Goal: Information Seeking & Learning: Check status

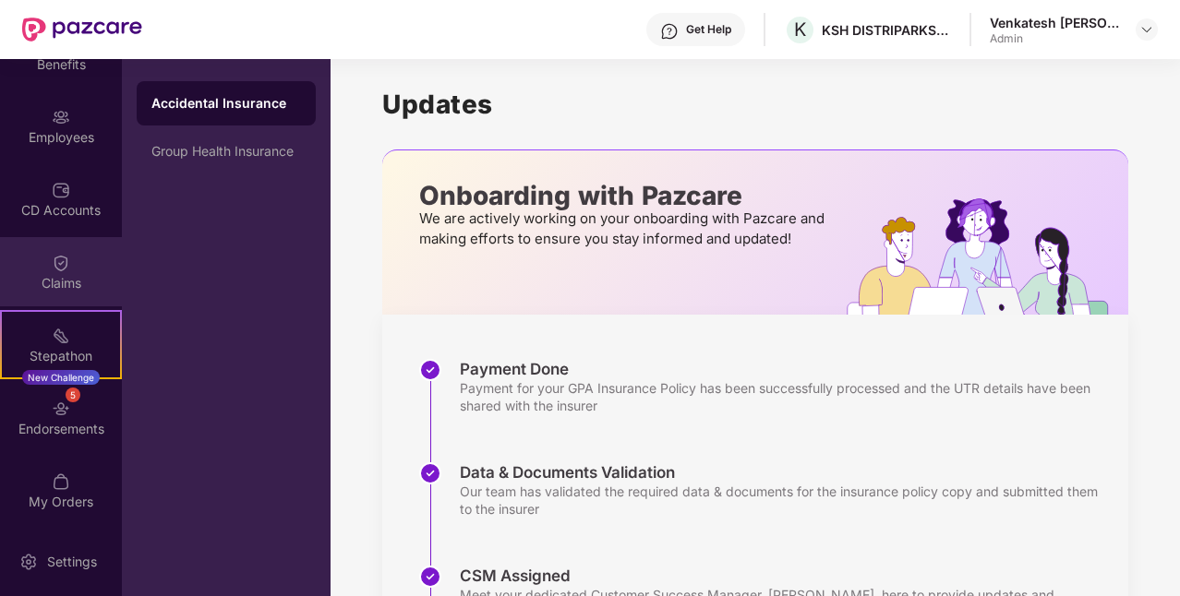
scroll to position [188, 0]
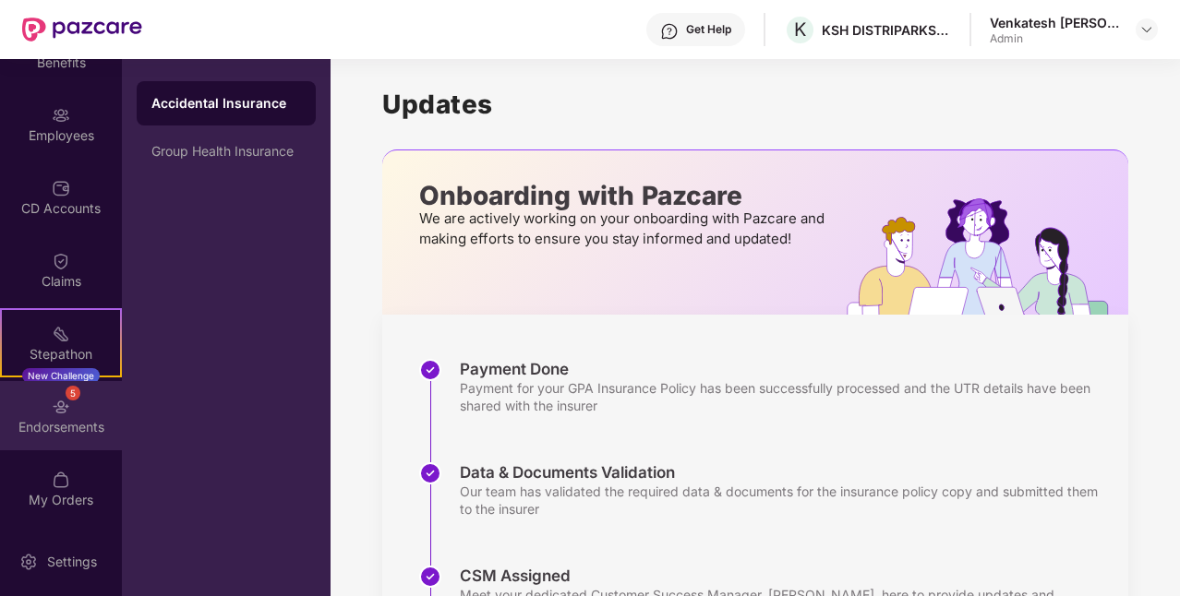
click at [52, 428] on div "Endorsements" at bounding box center [61, 427] width 122 height 18
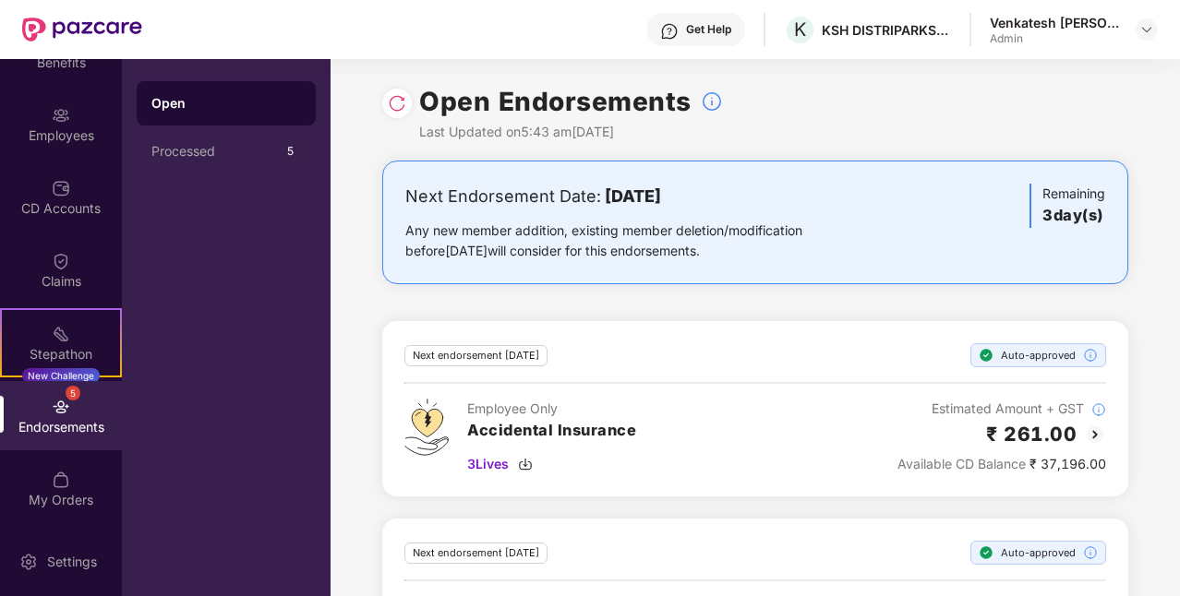
click at [1072, 212] on h3 "3 day(s)" at bounding box center [1073, 216] width 63 height 24
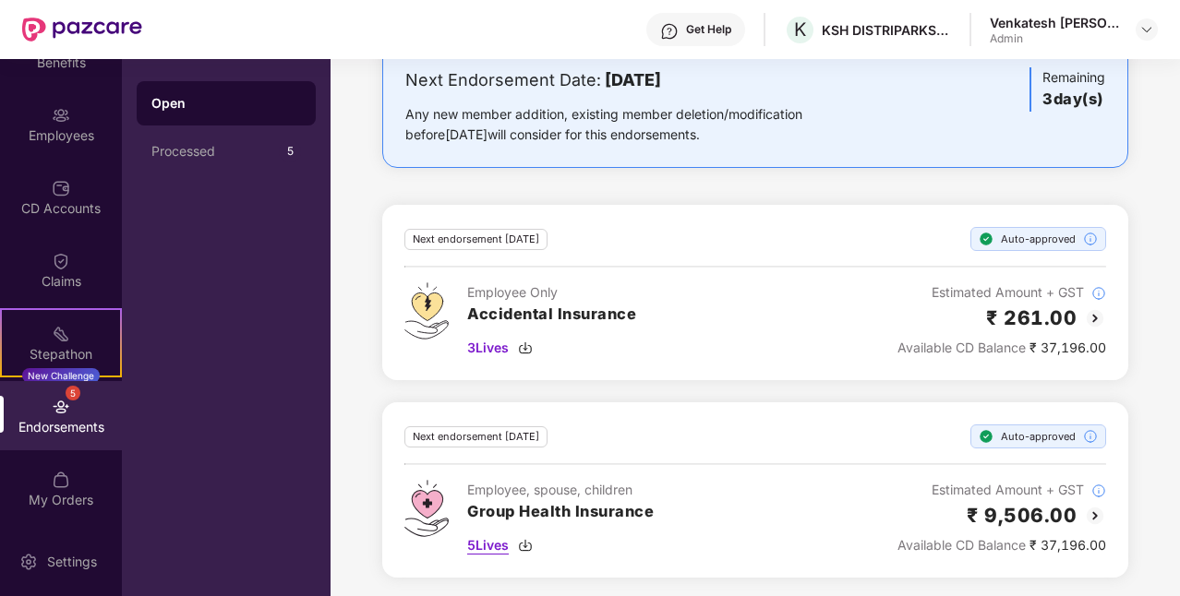
click at [497, 539] on span "5 Lives" at bounding box center [488, 545] width 42 height 20
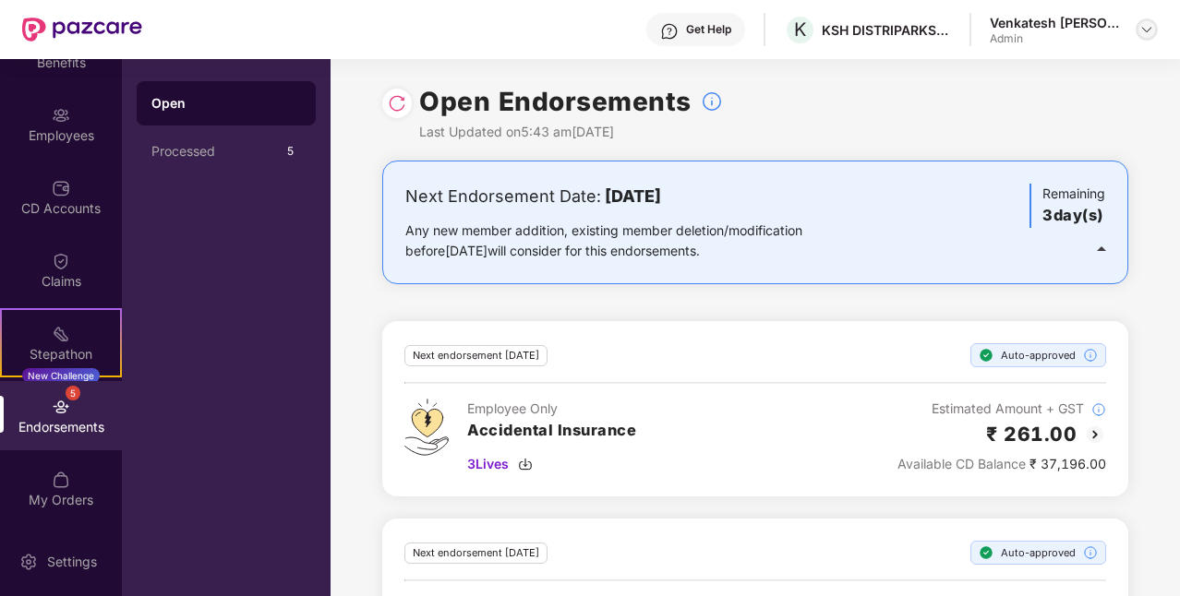
click at [1148, 32] on img at bounding box center [1146, 29] width 15 height 15
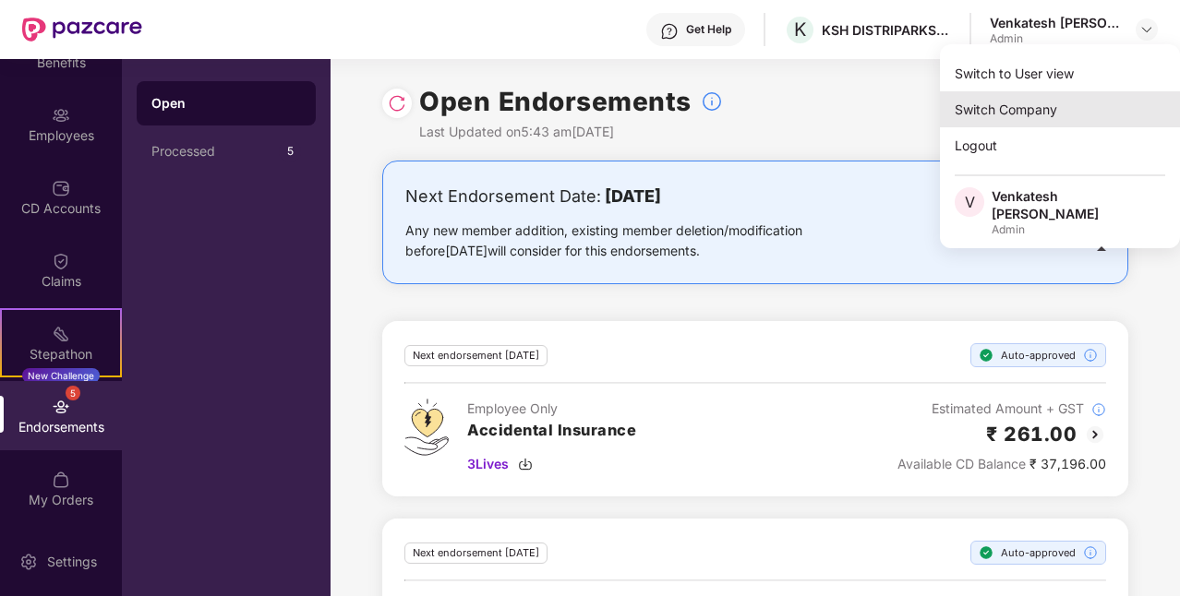
click at [1041, 105] on div "Switch Company" at bounding box center [1060, 109] width 240 height 36
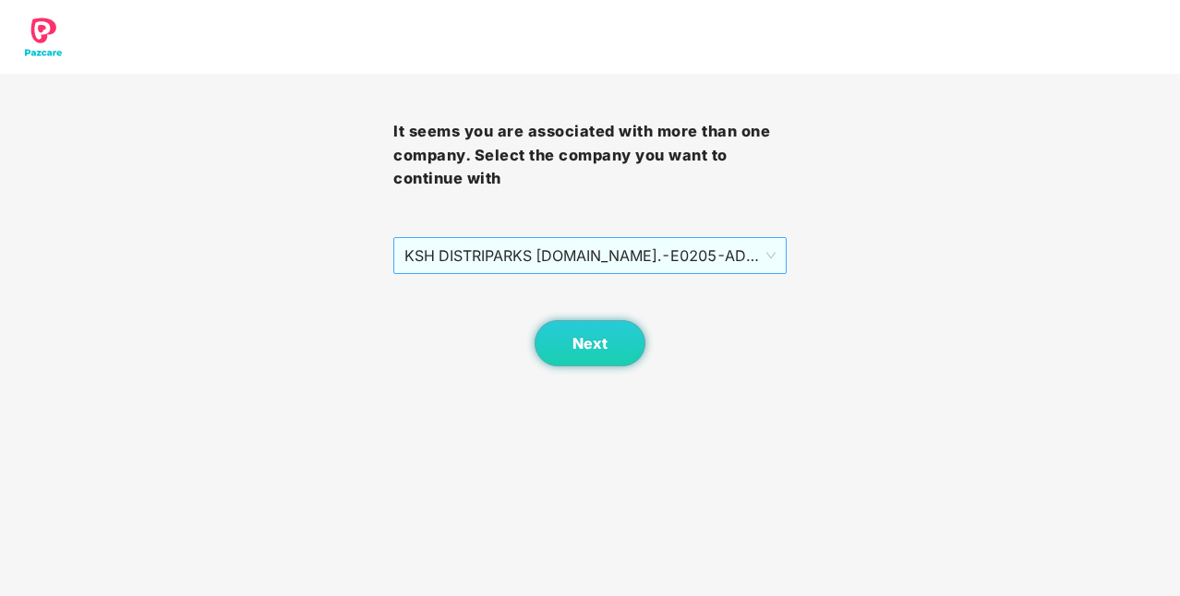
click at [596, 251] on span "KSH DISTRIPARKS [DOMAIN_NAME]. - E0205 - [GEOGRAPHIC_DATA]" at bounding box center [589, 255] width 371 height 35
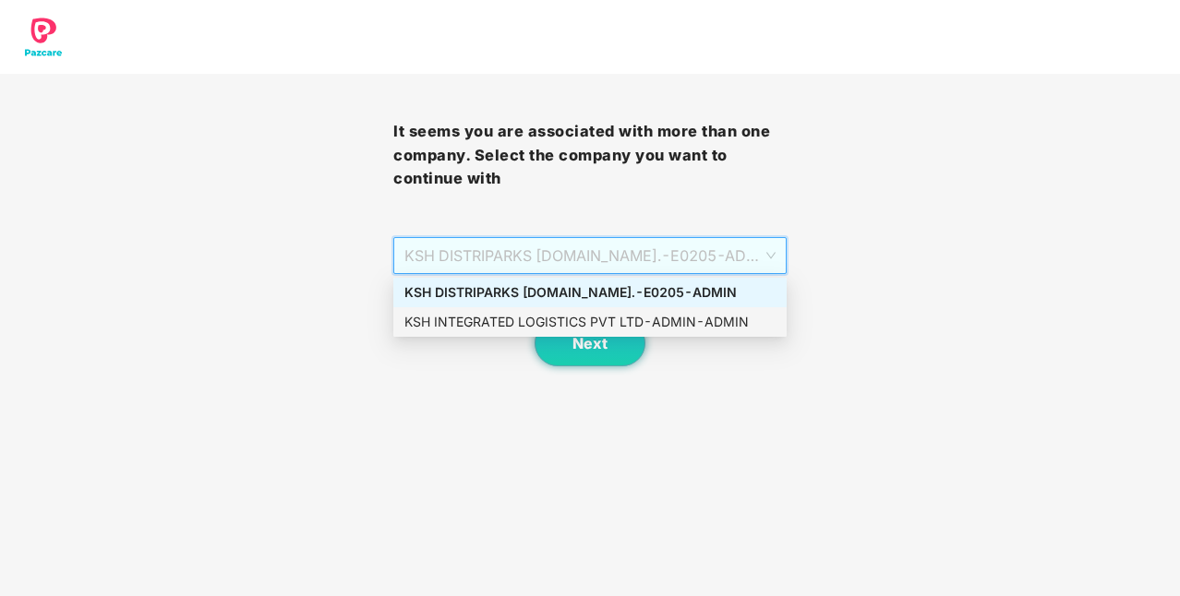
click at [564, 330] on div "KSH INTEGRATED LOGISTICS PVT LTD - ADMIN - ADMIN" at bounding box center [589, 322] width 371 height 20
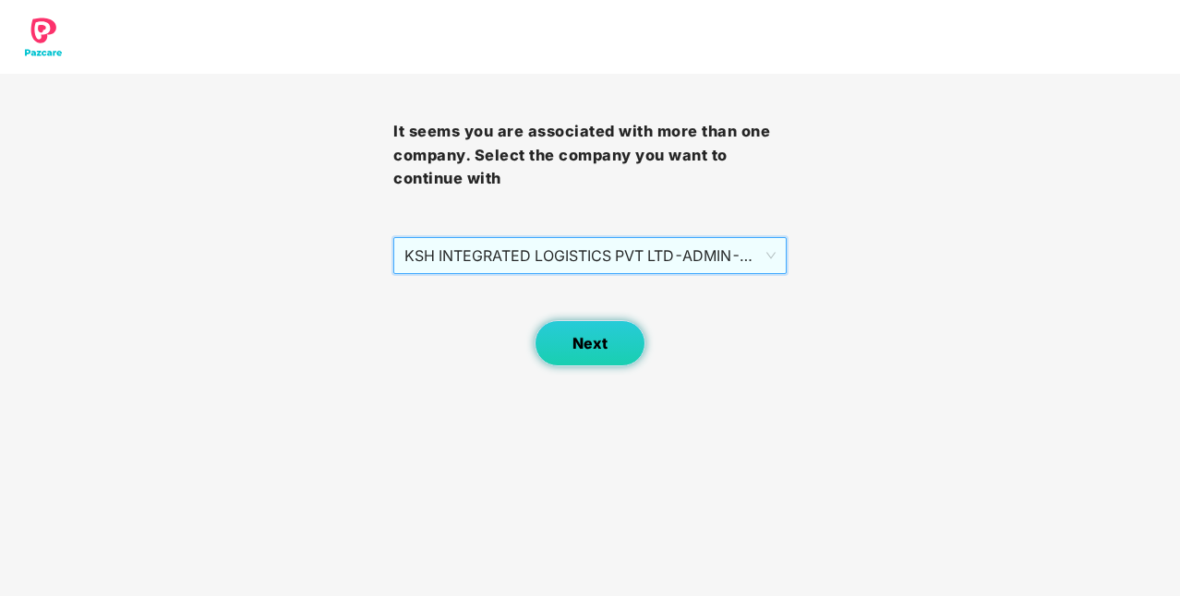
click at [566, 337] on button "Next" at bounding box center [590, 343] width 111 height 46
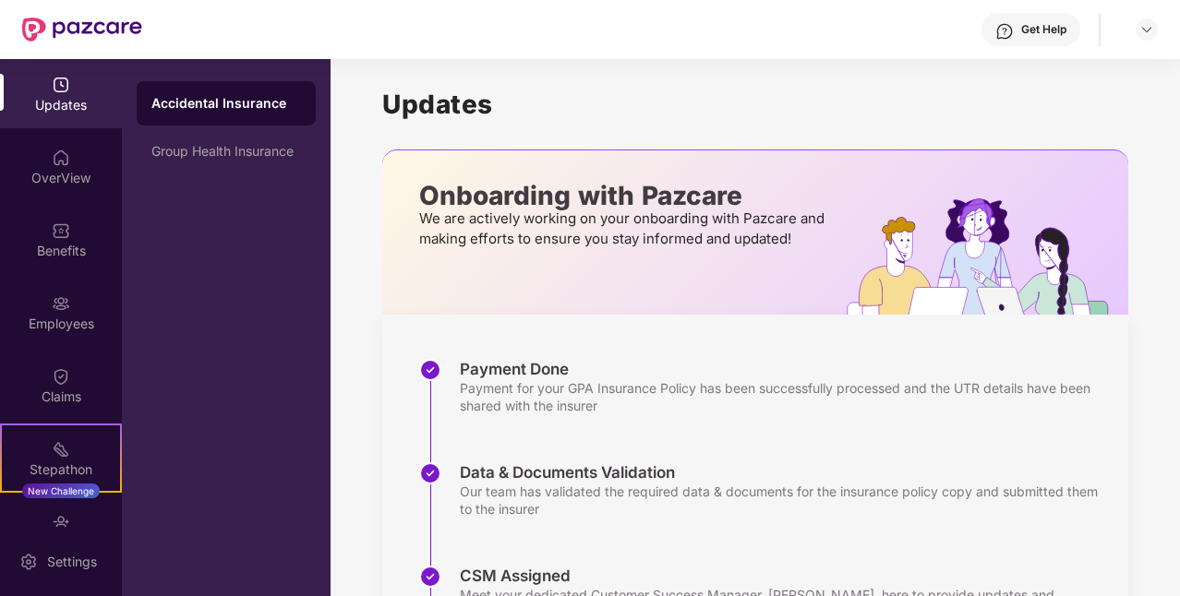
scroll to position [246, 0]
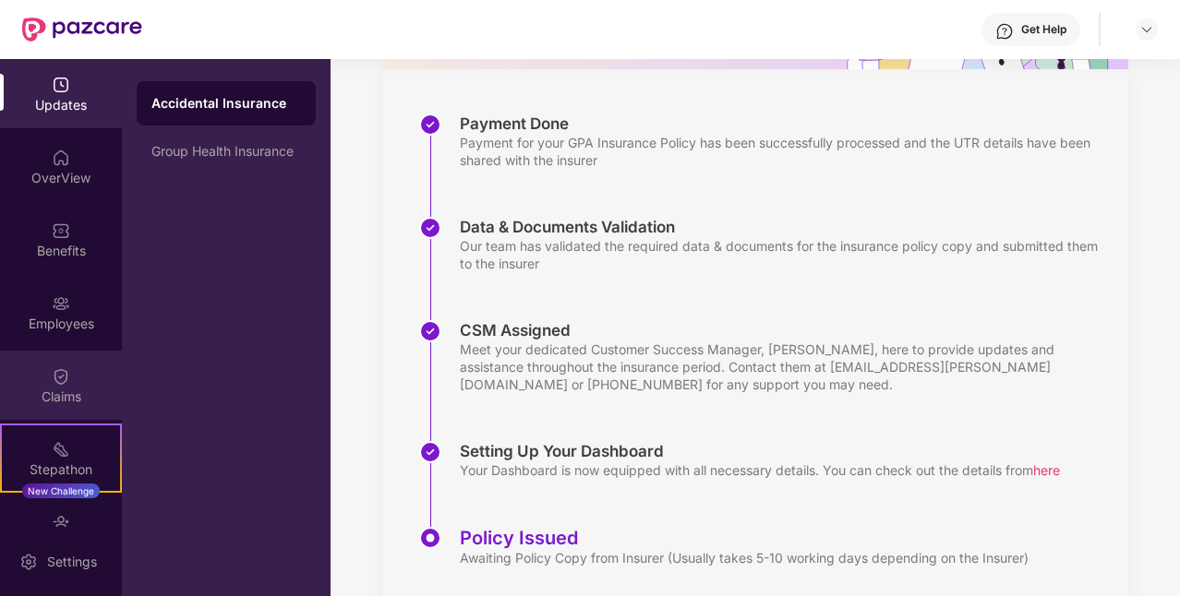
click at [52, 379] on img at bounding box center [61, 376] width 18 height 18
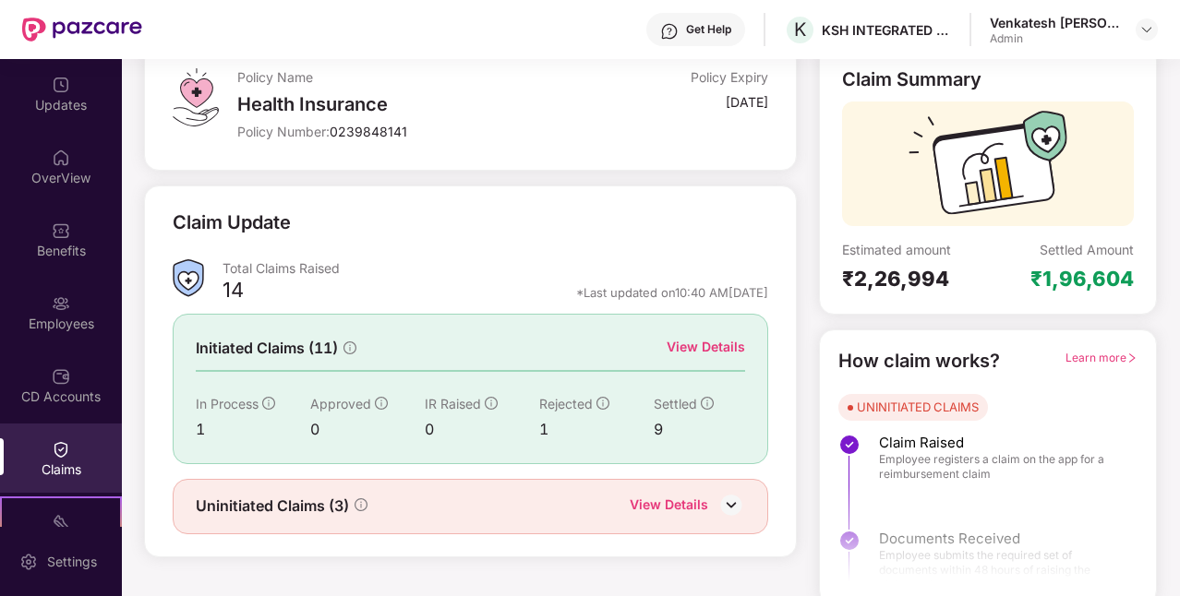
scroll to position [126, 0]
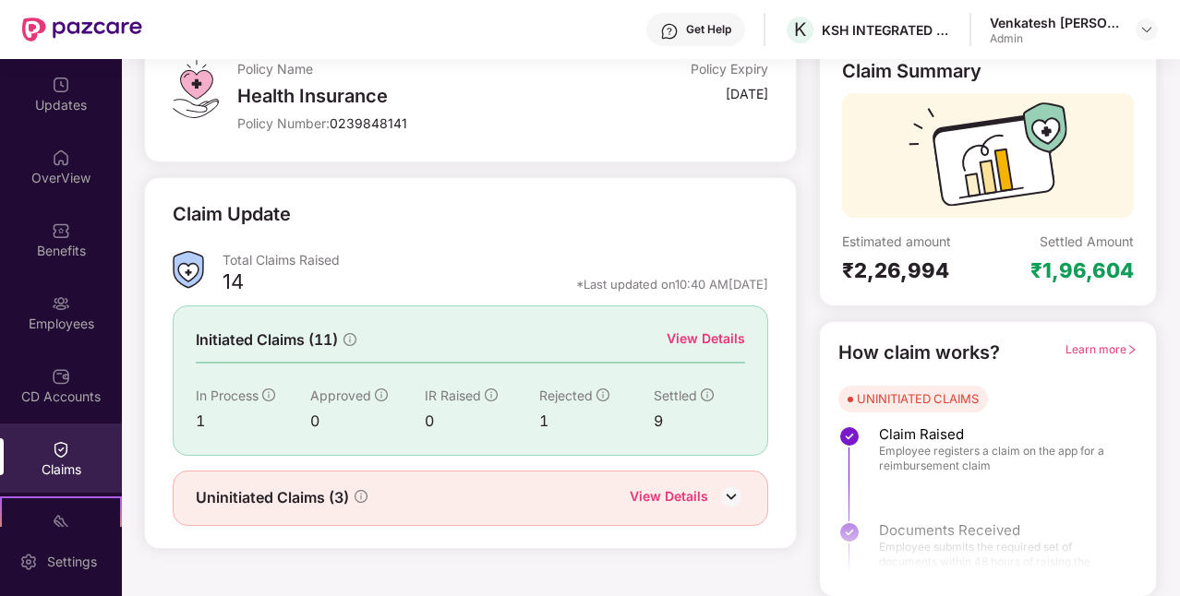
click at [725, 491] on img at bounding box center [731, 497] width 28 height 28
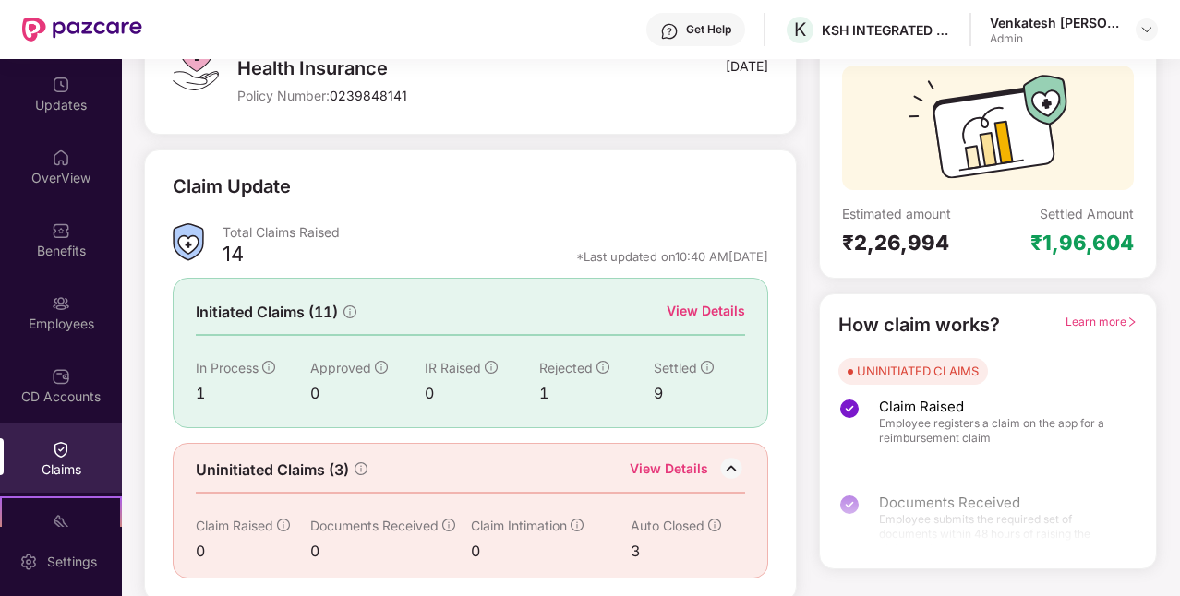
scroll to position [155, 0]
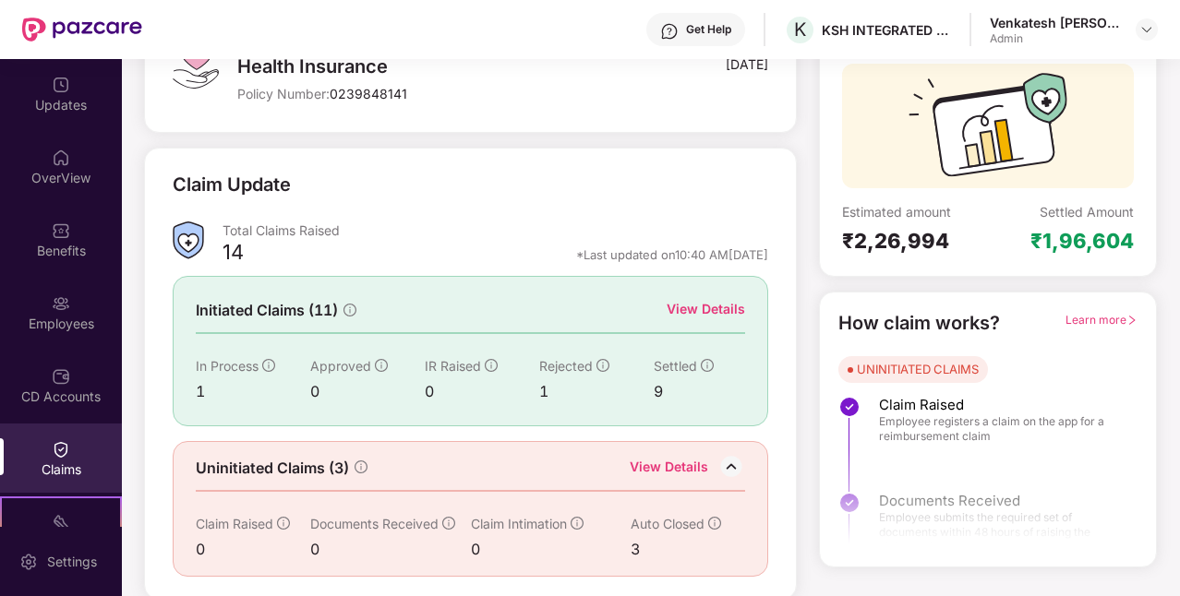
click at [713, 521] on icon "info-circle" at bounding box center [714, 523] width 13 height 13
click at [702, 367] on icon "info-circle" at bounding box center [707, 365] width 13 height 13
click at [696, 302] on div "View Details" at bounding box center [706, 309] width 78 height 20
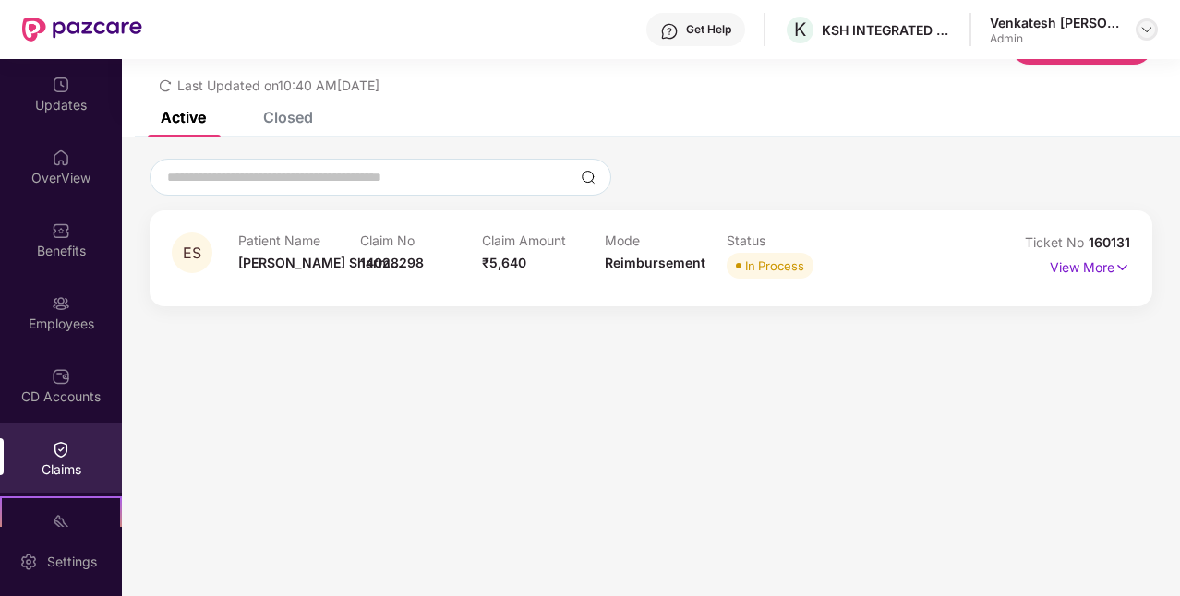
click at [1139, 26] on img at bounding box center [1146, 29] width 15 height 15
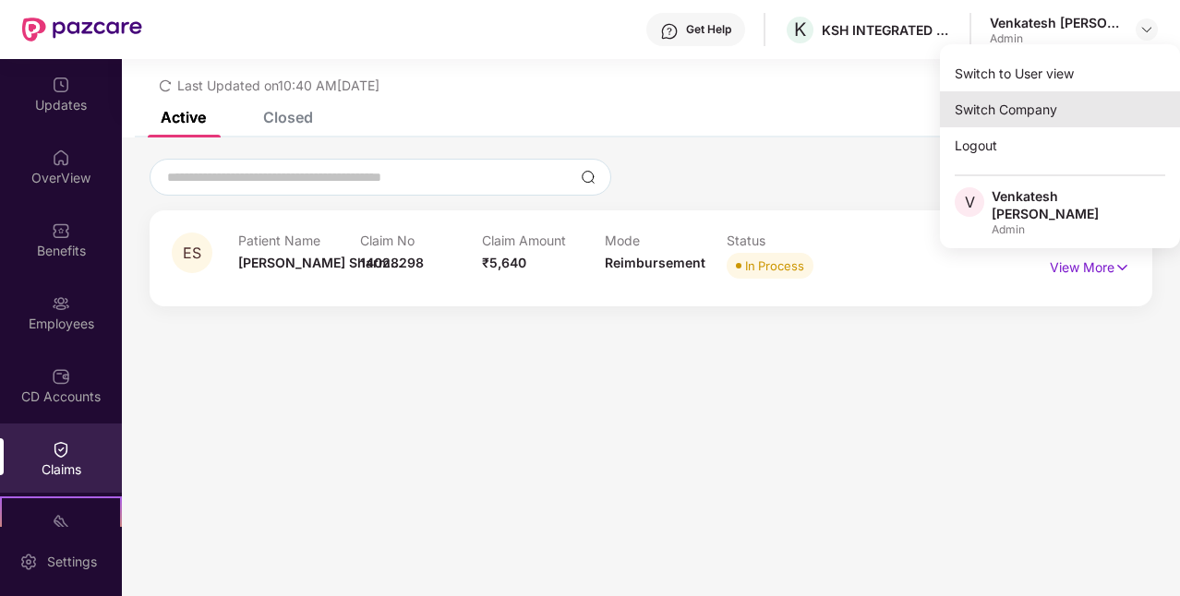
click at [1035, 107] on div "Switch Company" at bounding box center [1060, 109] width 240 height 36
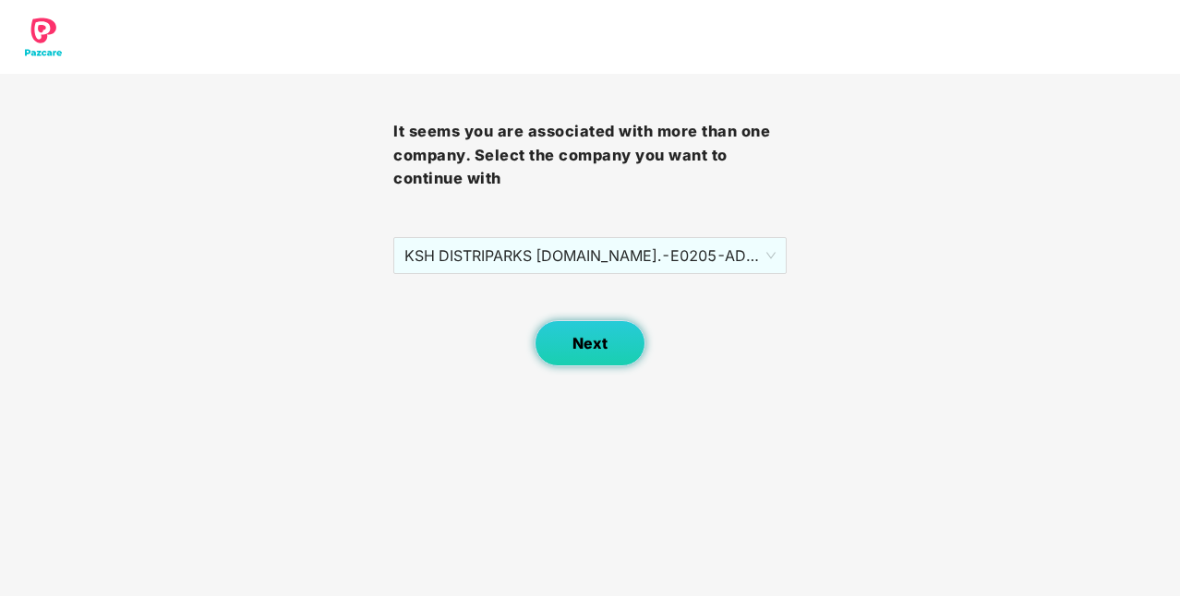
click at [613, 327] on button "Next" at bounding box center [590, 343] width 111 height 46
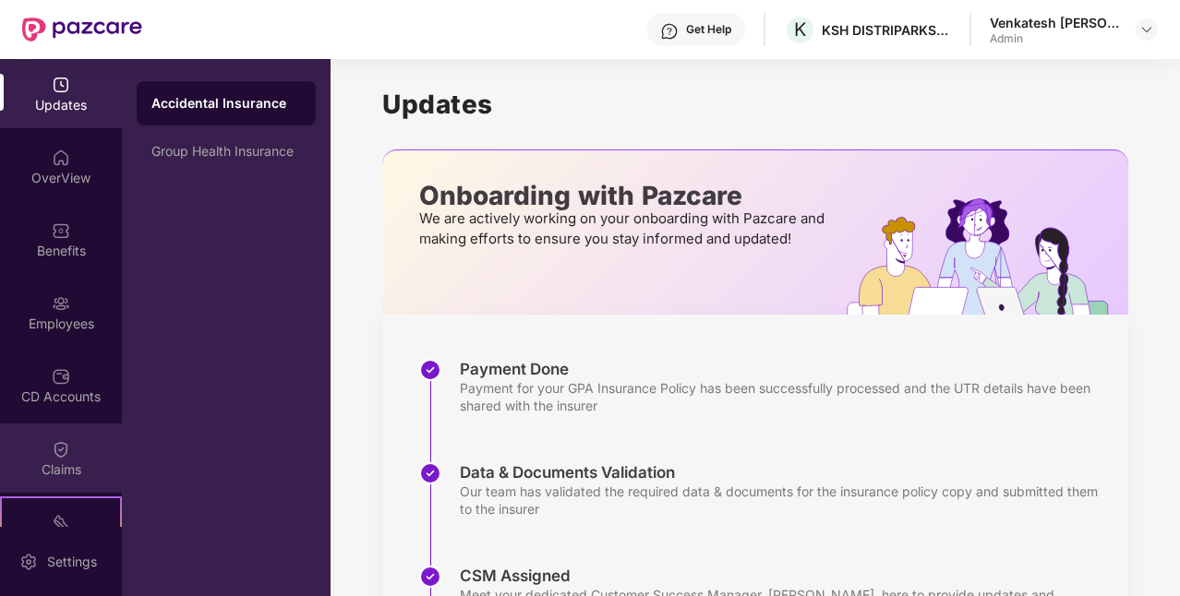
click at [67, 457] on div "Claims" at bounding box center [61, 458] width 122 height 69
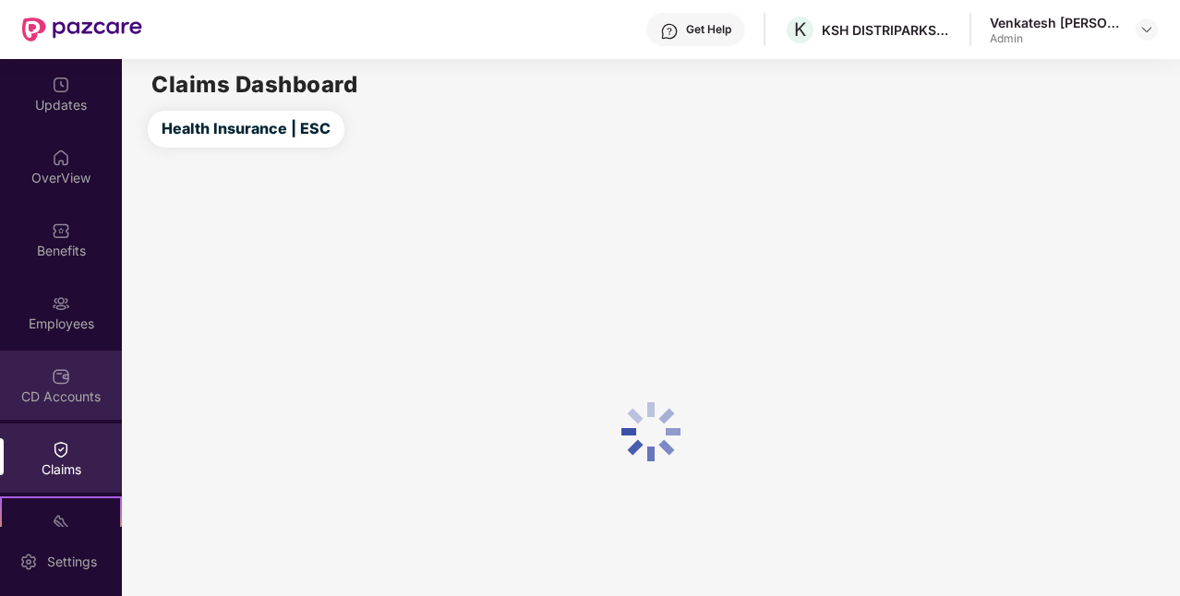
click at [72, 377] on div "CD Accounts" at bounding box center [61, 385] width 122 height 69
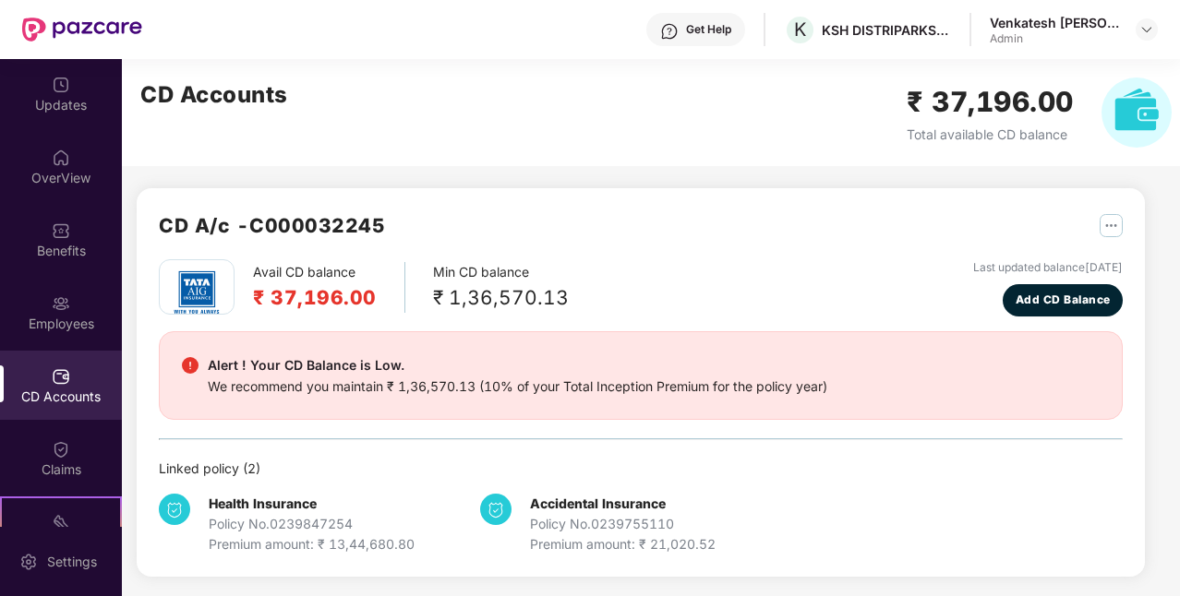
scroll to position [1, 0]
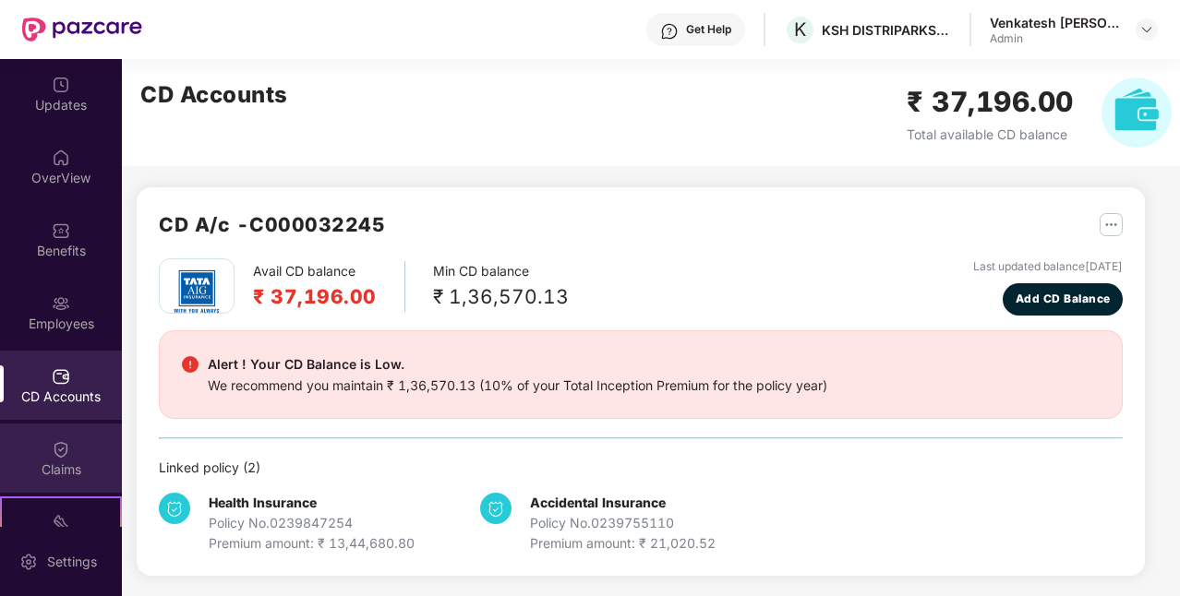
click at [60, 459] on div "Claims" at bounding box center [61, 458] width 122 height 69
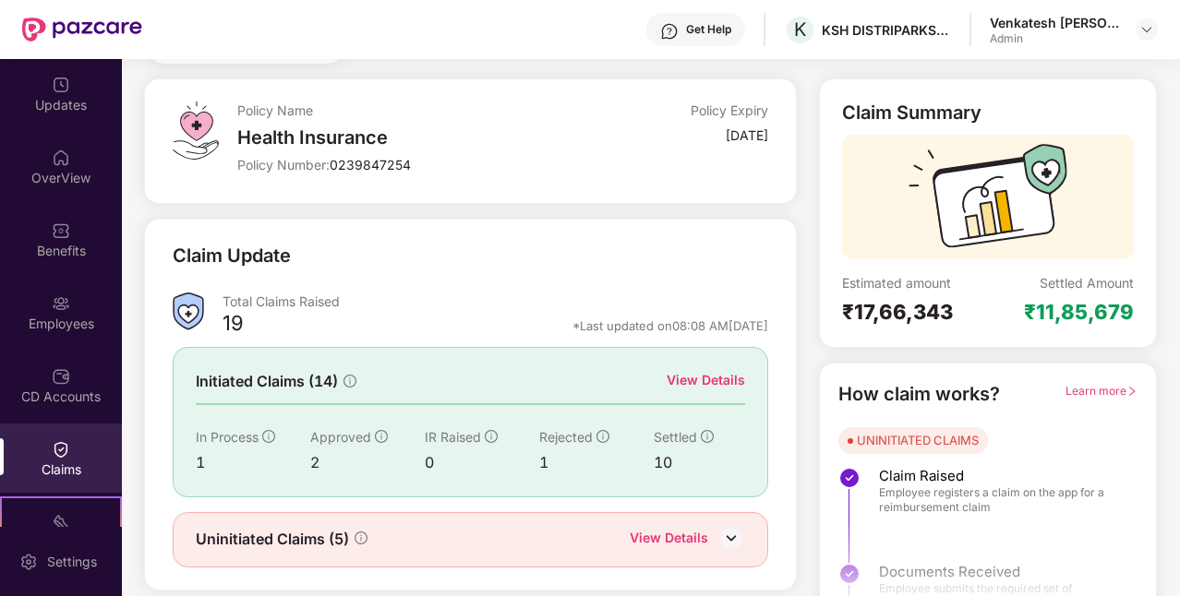
scroll to position [126, 0]
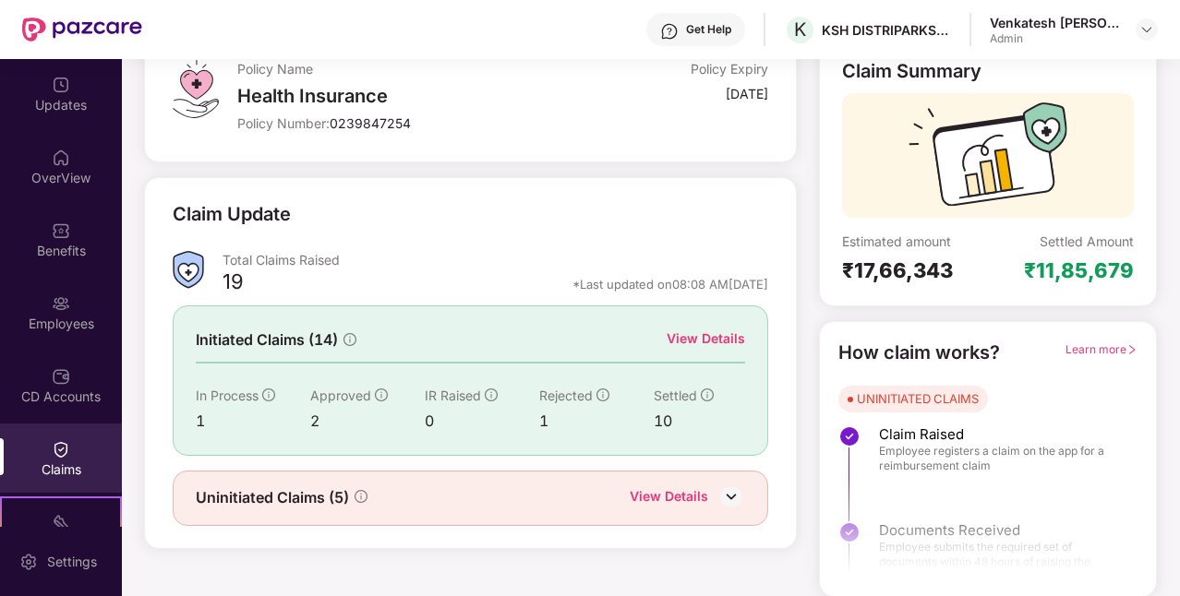
click at [731, 495] on img at bounding box center [731, 497] width 28 height 28
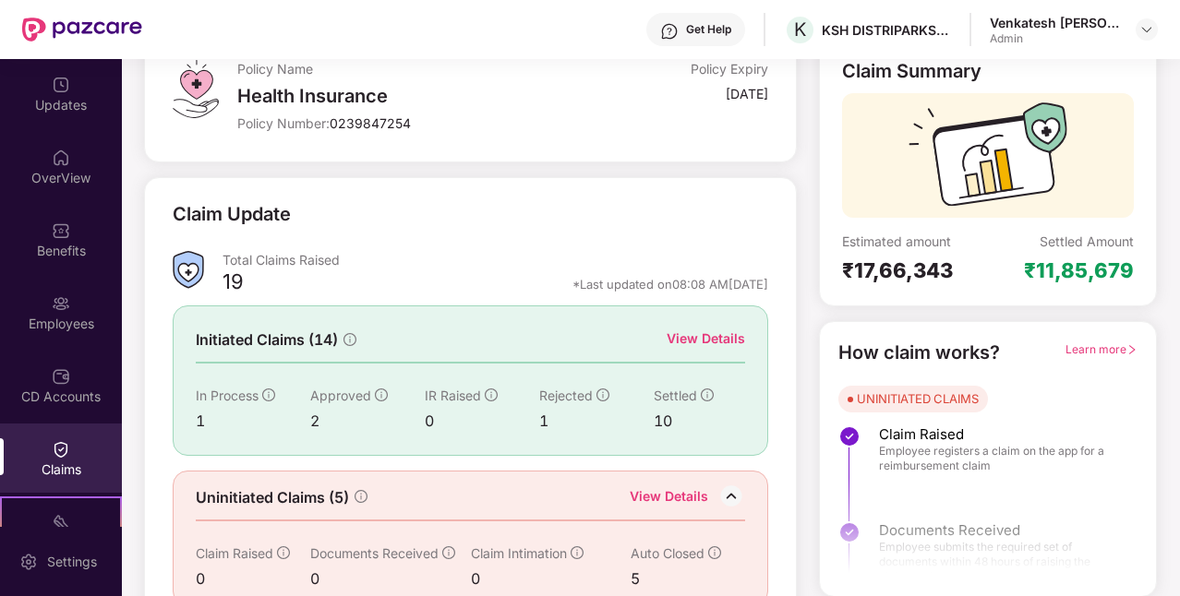
scroll to position [155, 0]
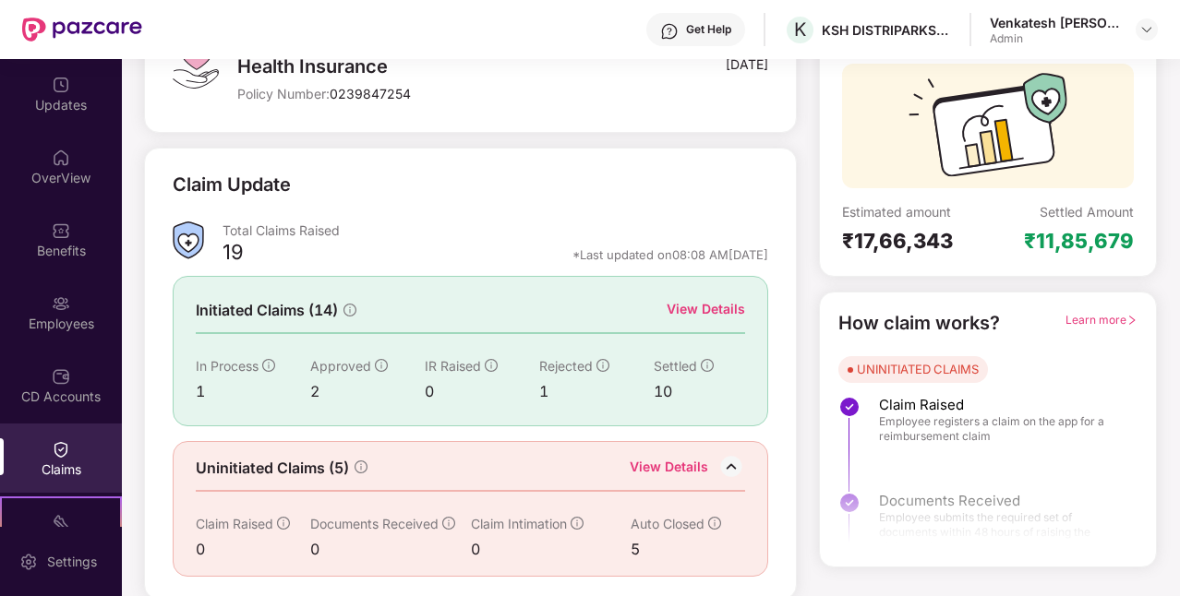
click at [722, 307] on div "View Details" at bounding box center [706, 309] width 78 height 20
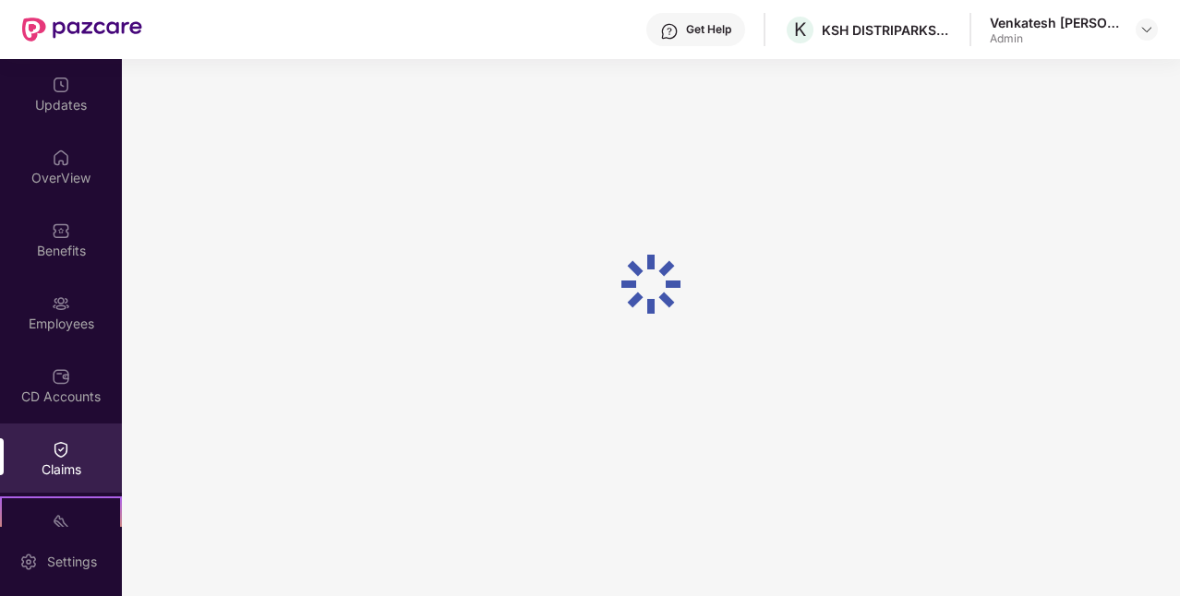
scroll to position [59, 0]
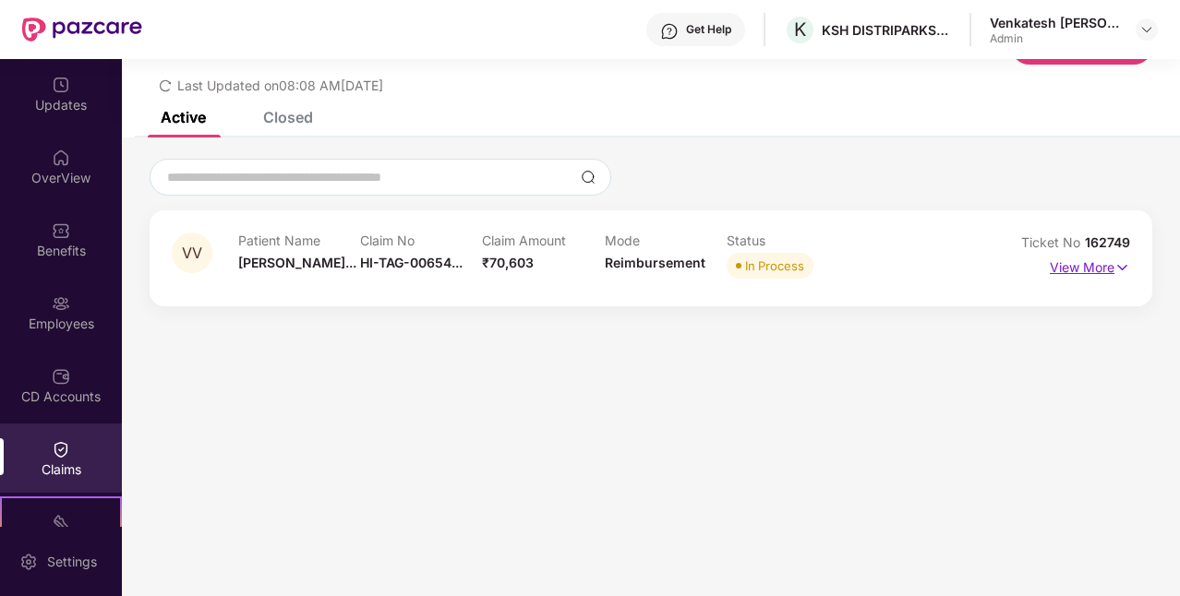
click at [1107, 269] on p "View More" at bounding box center [1090, 265] width 80 height 25
click at [1095, 270] on p "View More" at bounding box center [1090, 265] width 80 height 25
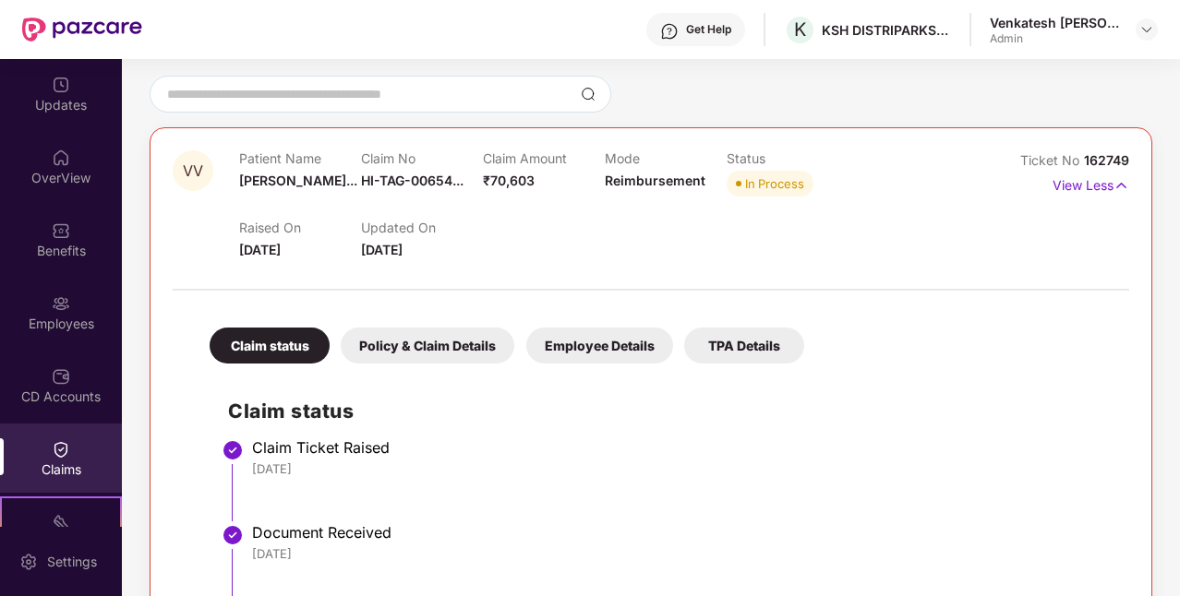
scroll to position [0, 0]
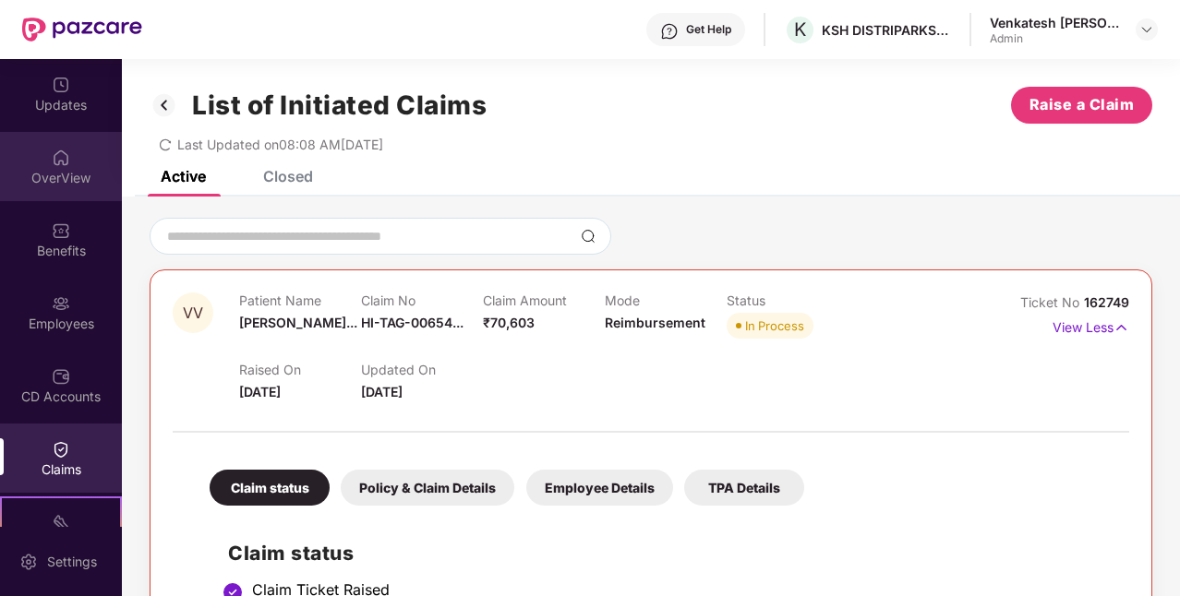
click at [43, 158] on div "OverView" at bounding box center [61, 166] width 122 height 69
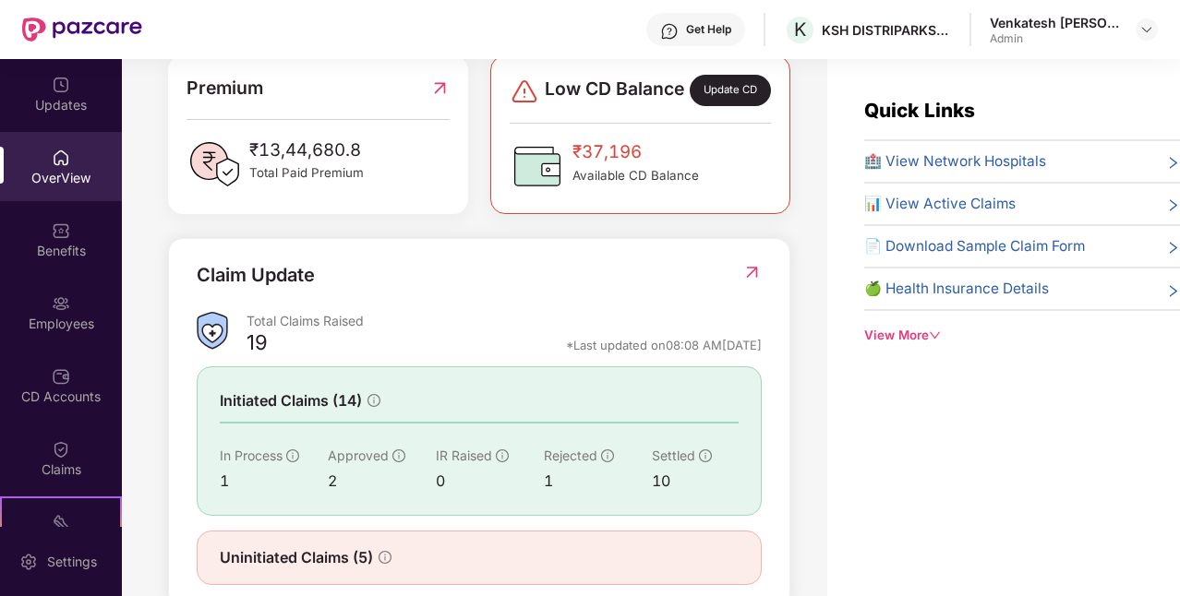
scroll to position [548, 0]
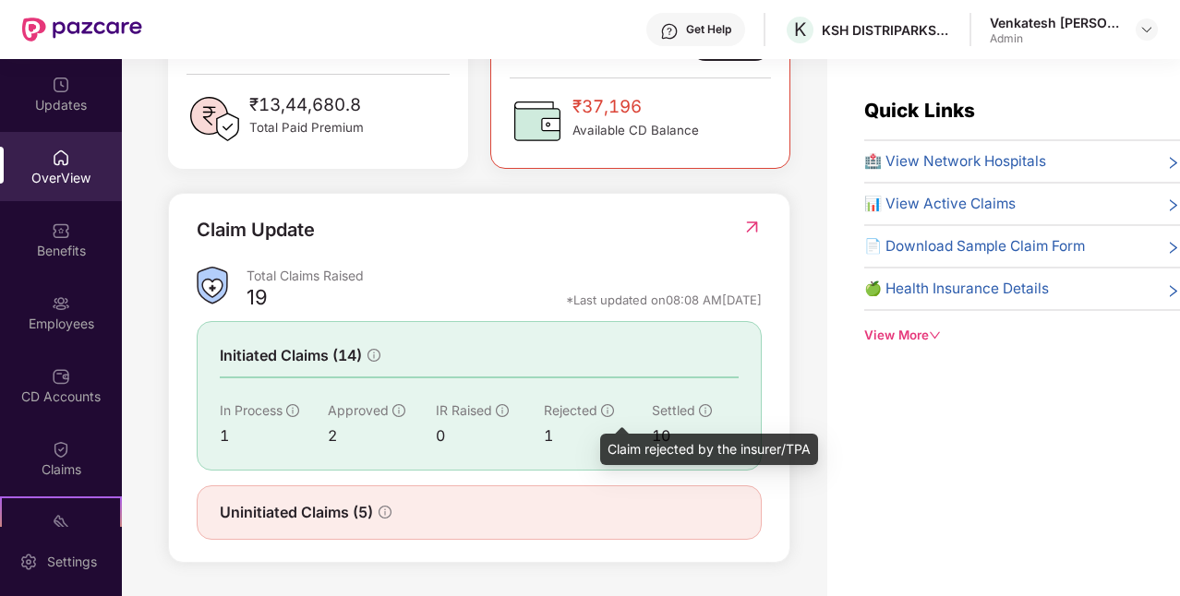
click at [609, 412] on icon "info-circle" at bounding box center [607, 410] width 13 height 13
click at [609, 410] on icon "info-circle" at bounding box center [607, 410] width 13 height 13
click at [524, 430] on div "0" at bounding box center [490, 436] width 108 height 23
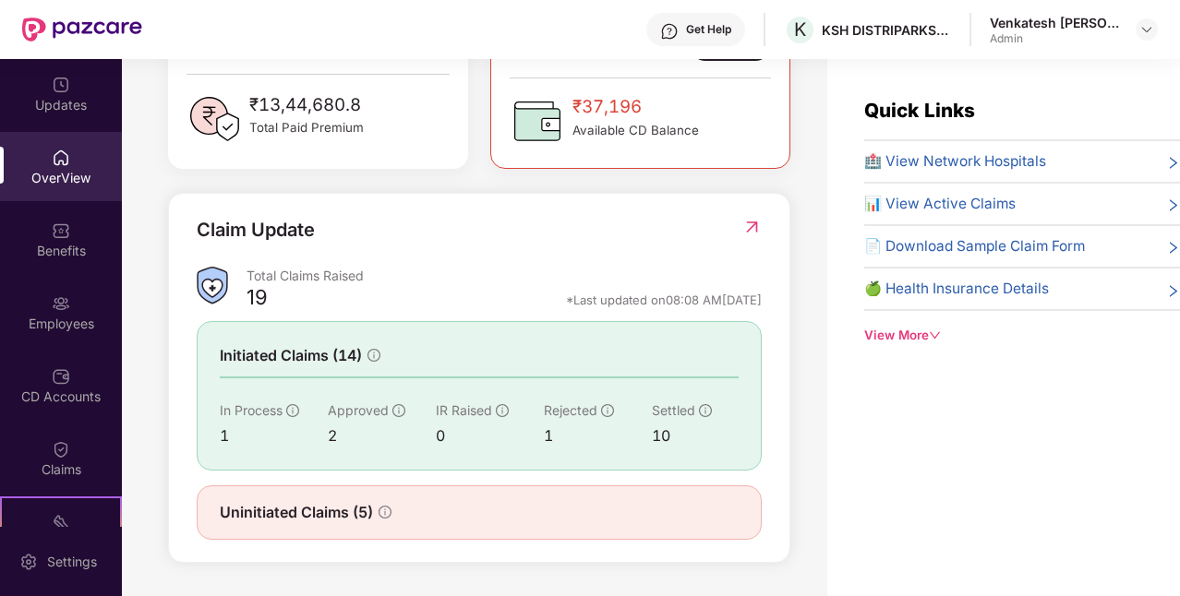
scroll to position [59, 0]
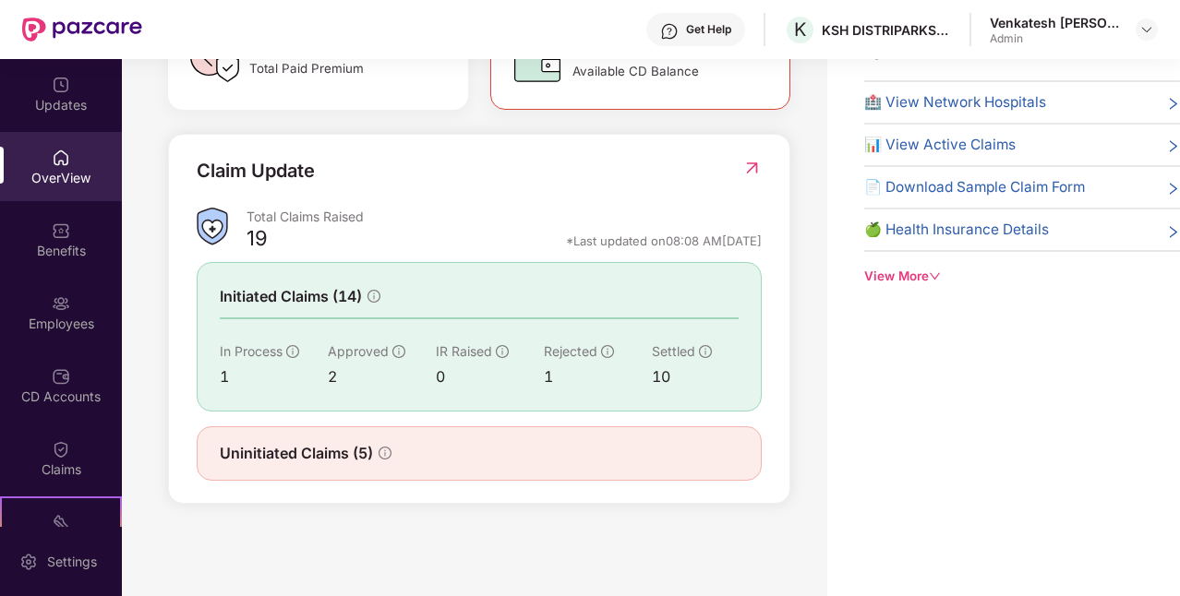
click at [741, 449] on div "Uninitiated Claims (5)" at bounding box center [479, 454] width 565 height 54
click at [375, 450] on div "Uninitiated Claims (5)" at bounding box center [306, 453] width 172 height 23
